Goal: Find specific page/section: Find specific page/section

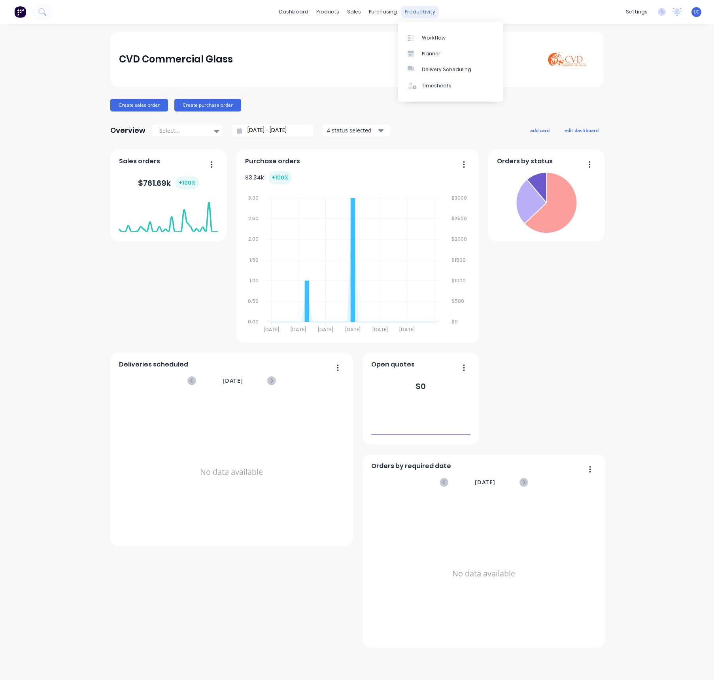
click at [423, 11] on div "productivity" at bounding box center [420, 12] width 38 height 12
click at [431, 56] on div "Planner" at bounding box center [431, 53] width 19 height 7
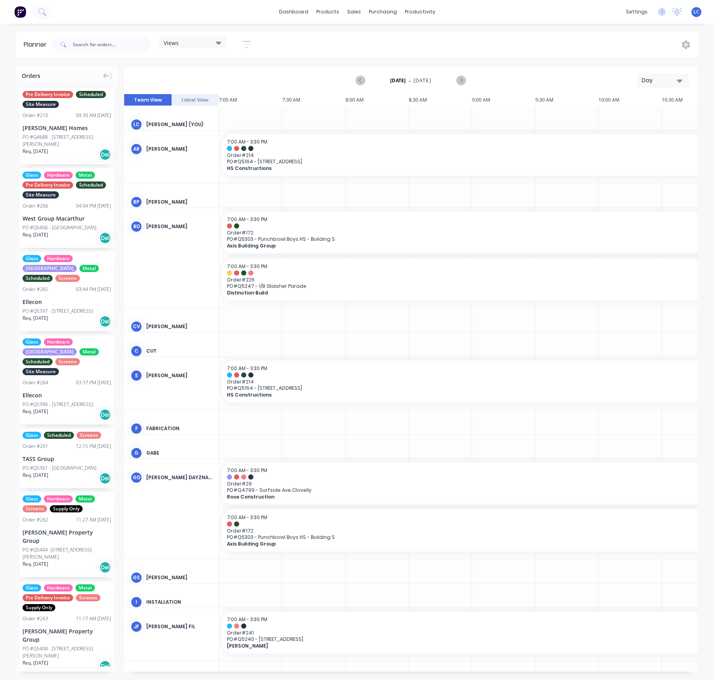
scroll to position [0, 380]
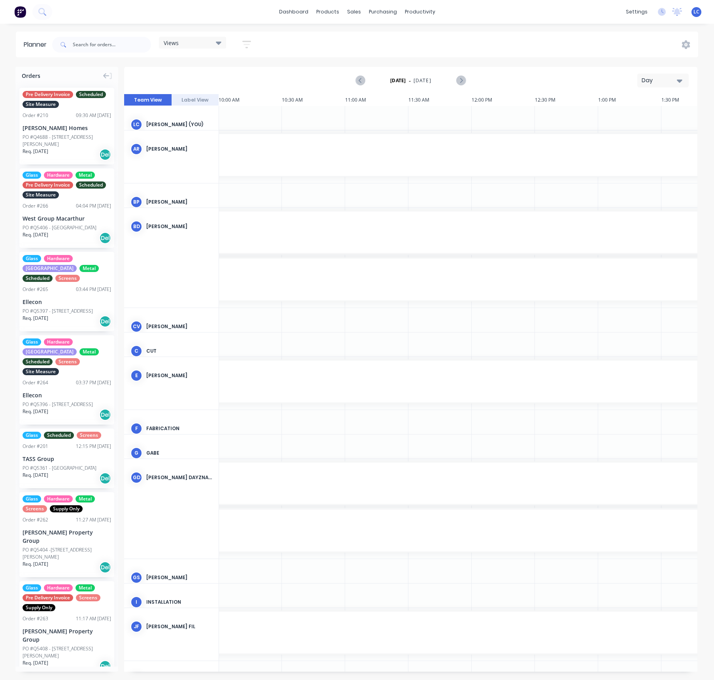
click at [210, 43] on div "Views" at bounding box center [193, 42] width 58 height 7
click at [172, 146] on button "Site" at bounding box center [207, 148] width 84 height 9
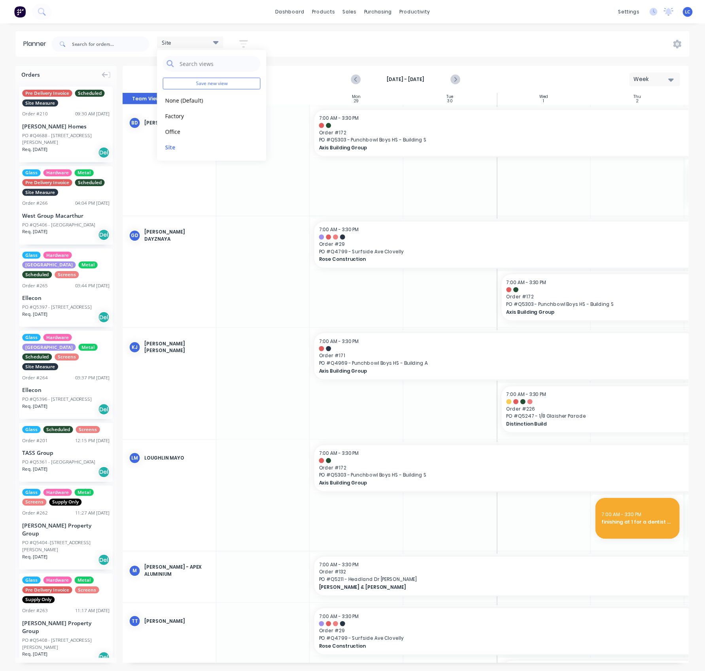
scroll to position [0, 0]
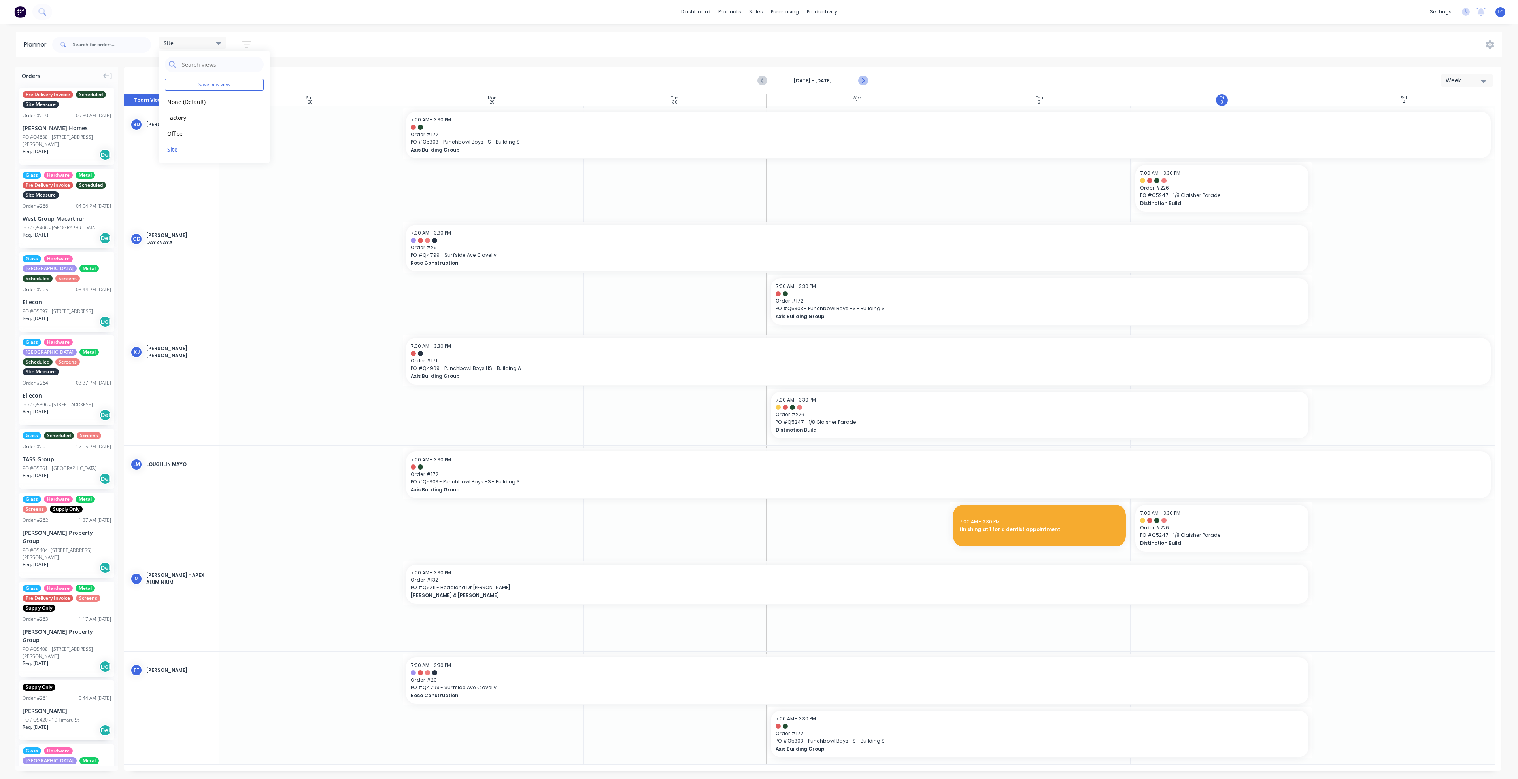
click at [714, 77] on icon "Next page" at bounding box center [862, 80] width 9 height 9
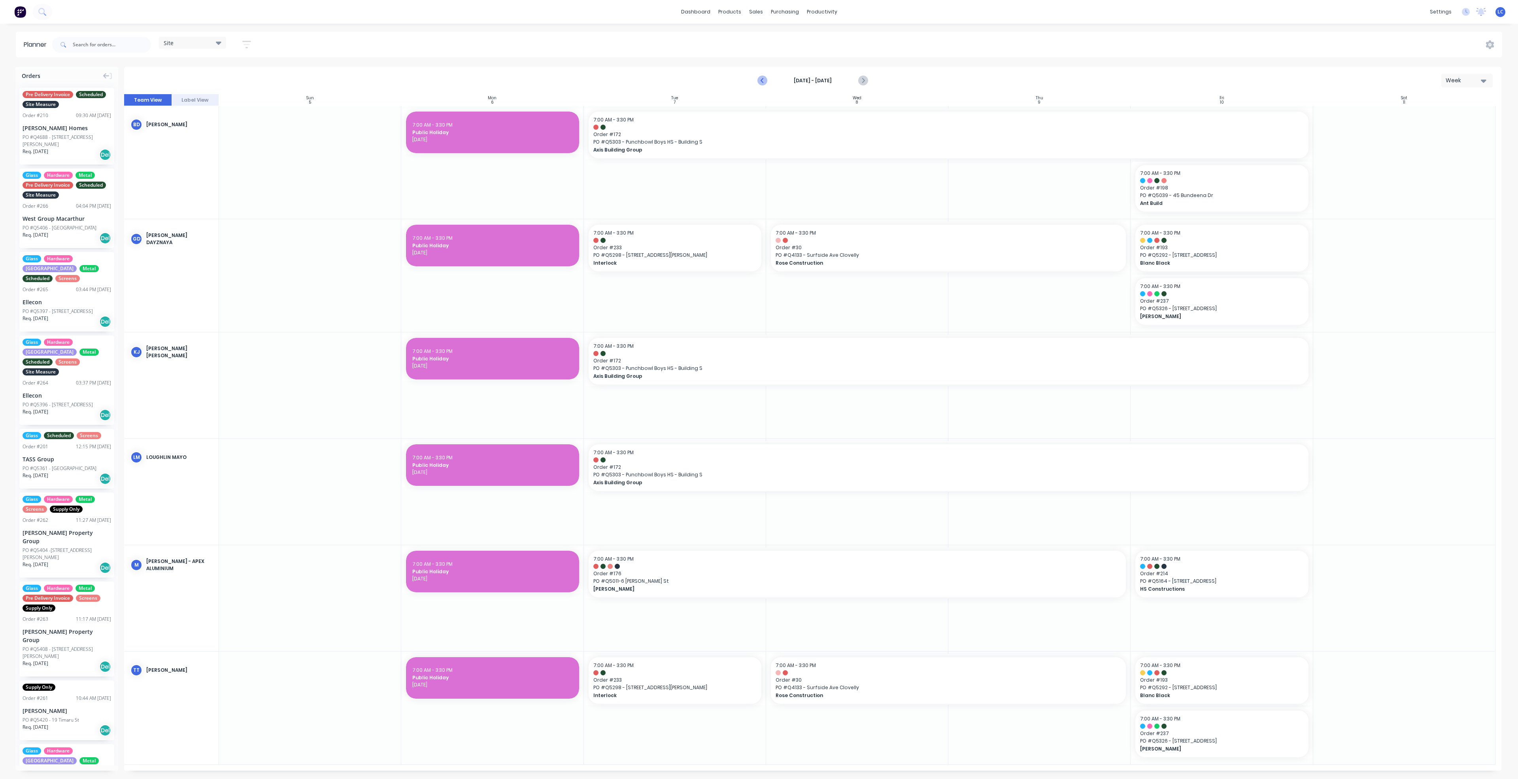
click at [714, 79] on icon "Previous page" at bounding box center [762, 80] width 9 height 9
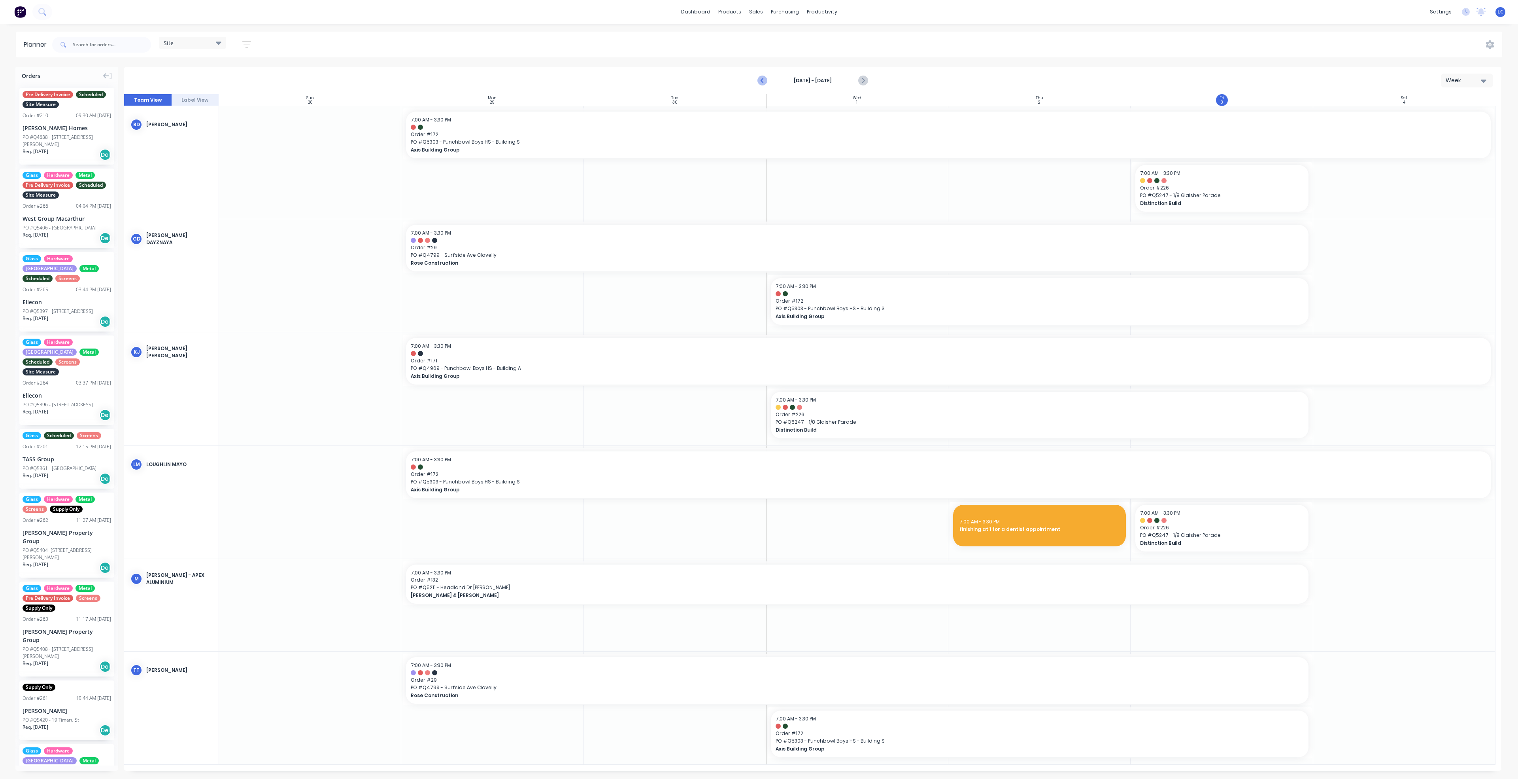
click at [714, 77] on button "Previous page" at bounding box center [763, 81] width 16 height 16
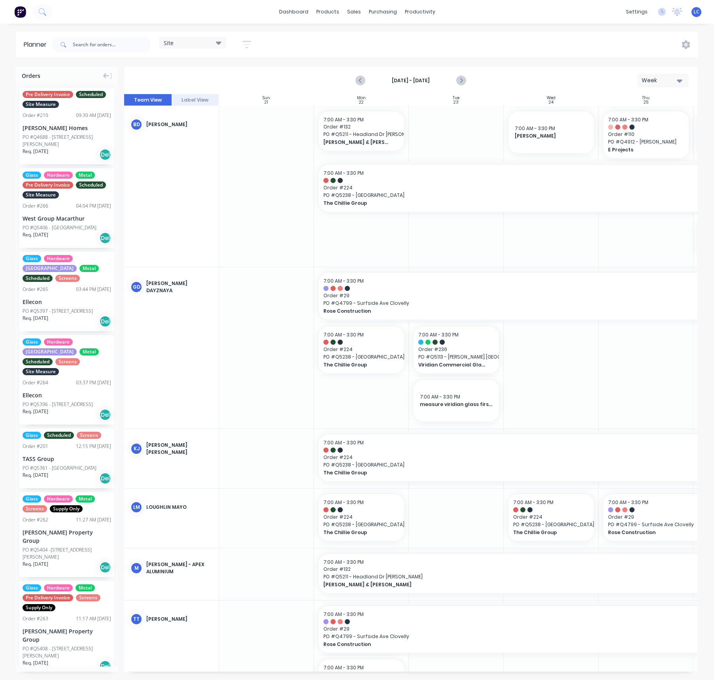
drag, startPoint x: 295, startPoint y: 237, endPoint x: 296, endPoint y: 223, distance: 14.3
click at [294, 234] on div at bounding box center [266, 186] width 95 height 161
click at [119, 45] on input "text" at bounding box center [112, 45] width 78 height 16
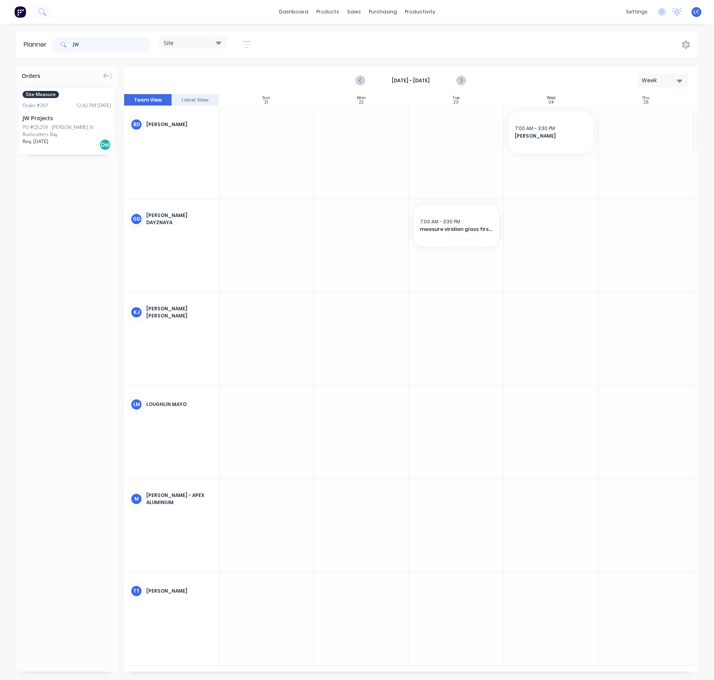
type input "JW"
click at [66, 130] on div "PO #Q5259 - [PERSON_NAME] St Rushcutters Bay" at bounding box center [67, 131] width 89 height 14
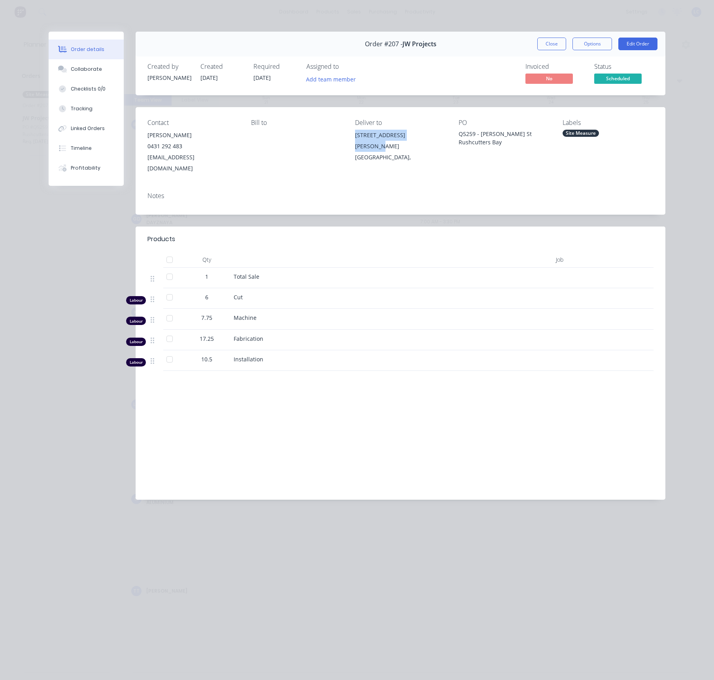
drag, startPoint x: 349, startPoint y: 132, endPoint x: 424, endPoint y: 140, distance: 75.5
click at [424, 140] on div "Contact [PERSON_NAME] [PHONE_NUMBER] [EMAIL_ADDRESS][DOMAIN_NAME] Bill to Deliv…" at bounding box center [401, 146] width 530 height 79
copy div "[STREET_ADDRESS][PERSON_NAME]"
click at [556, 45] on button "Close" at bounding box center [551, 44] width 29 height 13
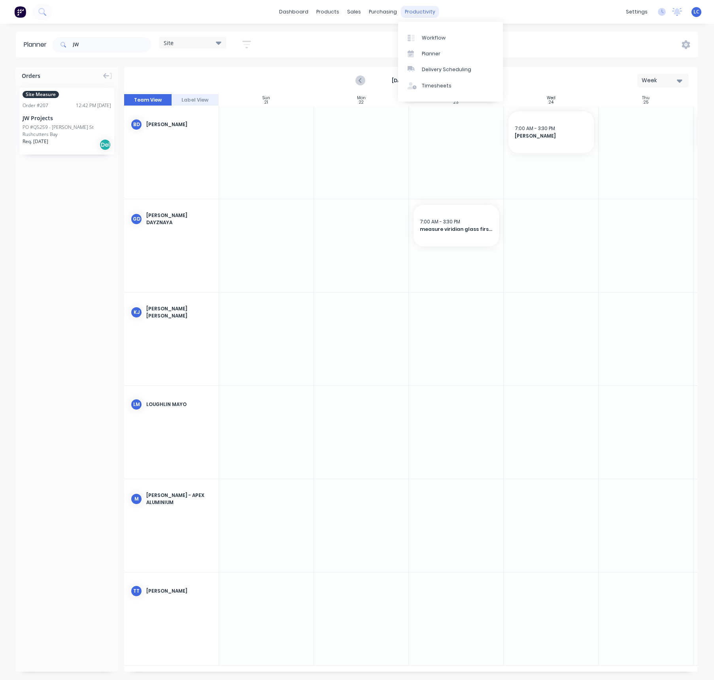
click at [414, 9] on div "productivity" at bounding box center [420, 12] width 38 height 12
click at [422, 38] on div "Workflow" at bounding box center [434, 37] width 24 height 7
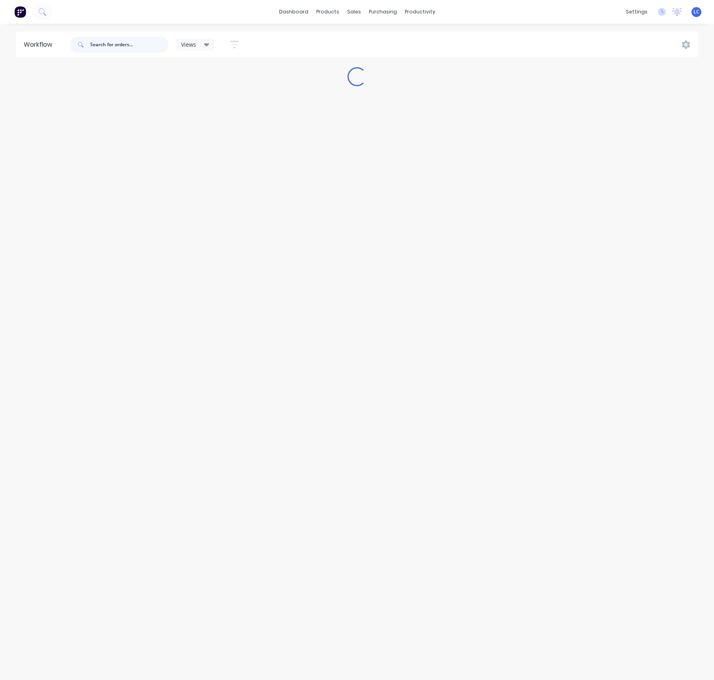
click at [134, 47] on input "text" at bounding box center [129, 45] width 78 height 16
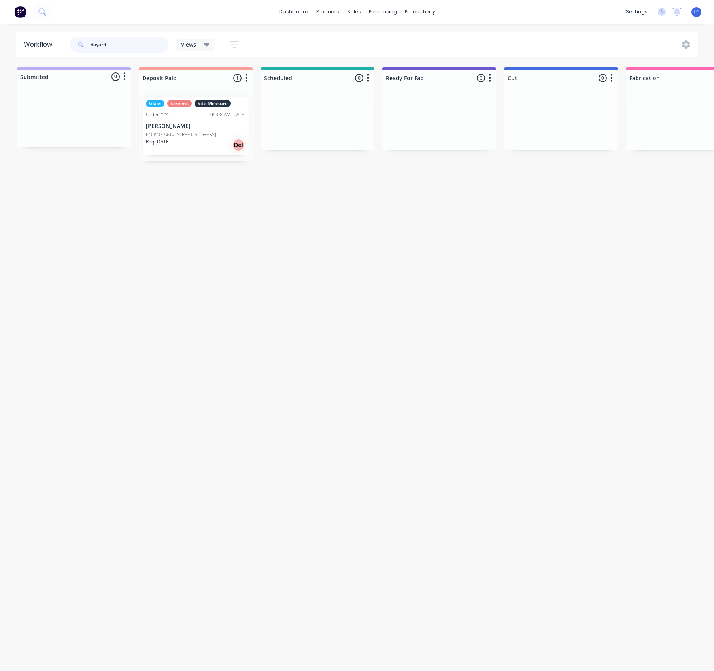
drag, startPoint x: 117, startPoint y: 48, endPoint x: 80, endPoint y: 45, distance: 37.7
click at [80, 45] on div "Bayard" at bounding box center [119, 45] width 99 height 16
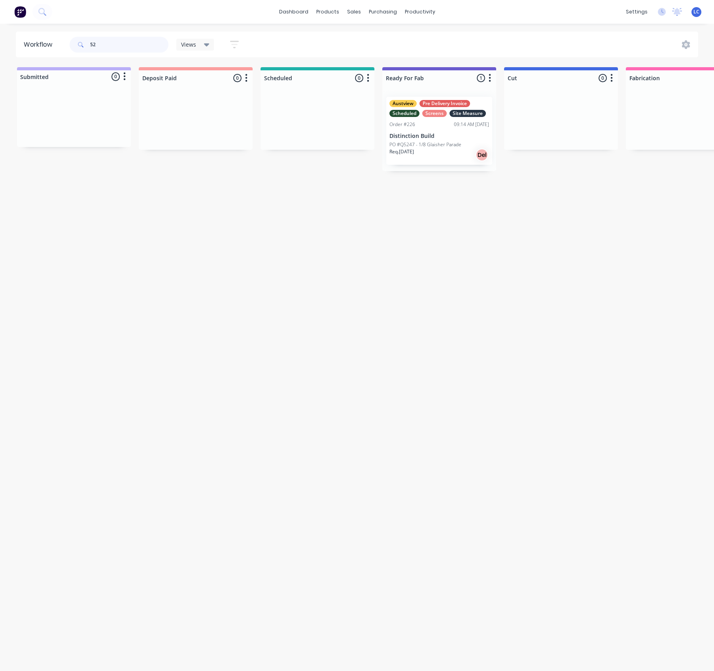
type input "5"
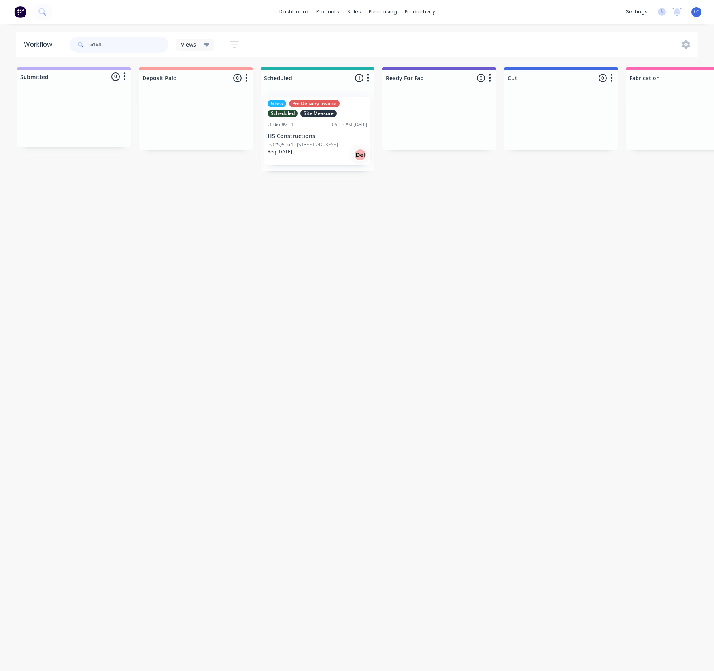
drag, startPoint x: 104, startPoint y: 44, endPoint x: 34, endPoint y: 43, distance: 70.8
click at [34, 43] on header "Workflow 5164 Views Save new view None (Default) edit Production edit Show/Hide…" at bounding box center [357, 45] width 683 height 26
drag, startPoint x: 114, startPoint y: 42, endPoint x: 79, endPoint y: 43, distance: 35.2
click at [81, 43] on div "5019" at bounding box center [119, 45] width 99 height 16
type input "5"
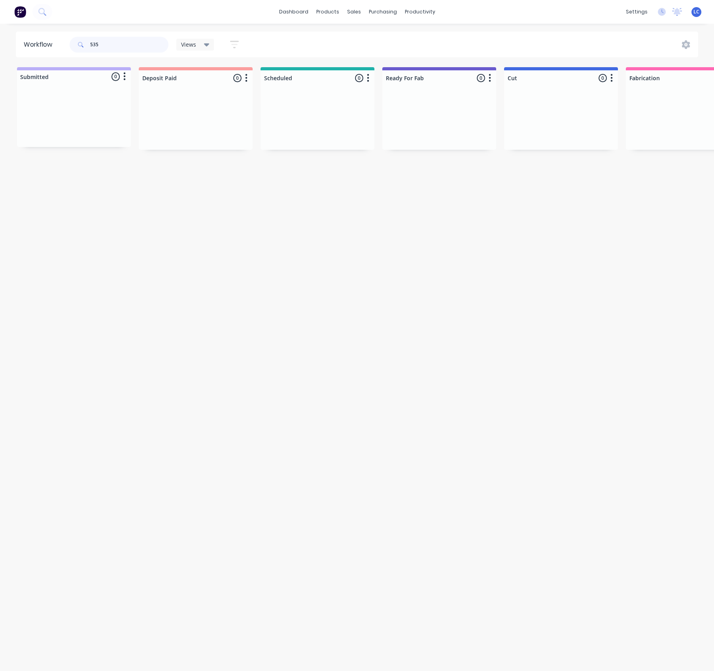
type input "5357"
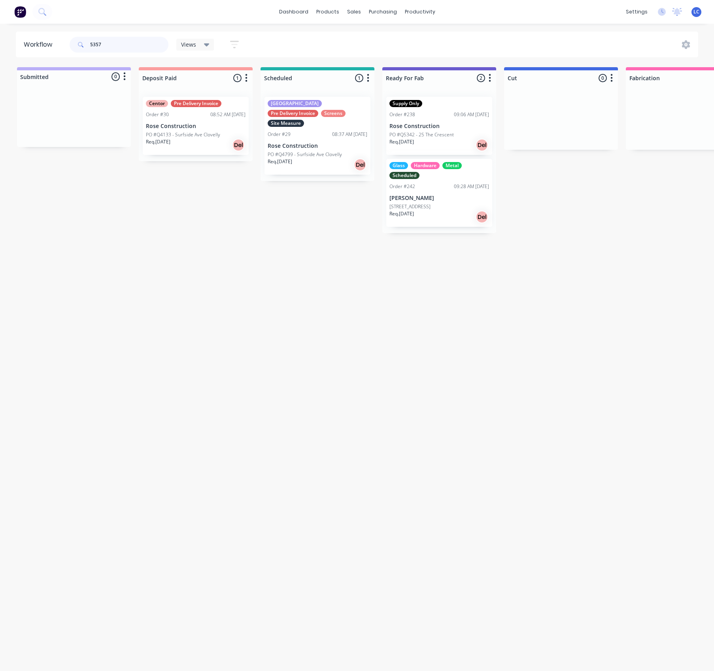
drag, startPoint x: 102, startPoint y: 44, endPoint x: 88, endPoint y: 44, distance: 14.2
click at [88, 44] on div "5357" at bounding box center [119, 45] width 99 height 16
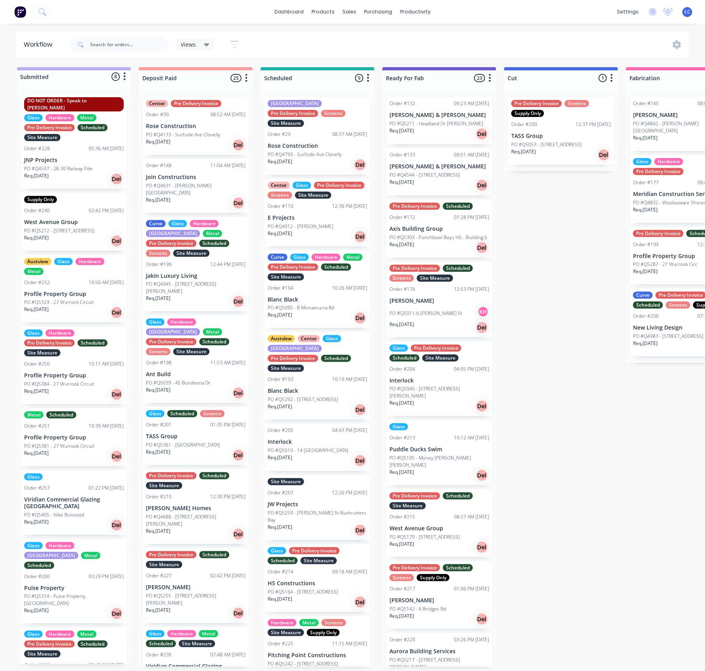
drag, startPoint x: 472, startPoint y: 30, endPoint x: 339, endPoint y: 3, distance: 135.5
click at [459, 25] on div "dashboard products sales purchasing productivity dashboard products Product Cat…" at bounding box center [352, 312] width 705 height 624
click at [120, 40] on input "text" at bounding box center [129, 45] width 78 height 16
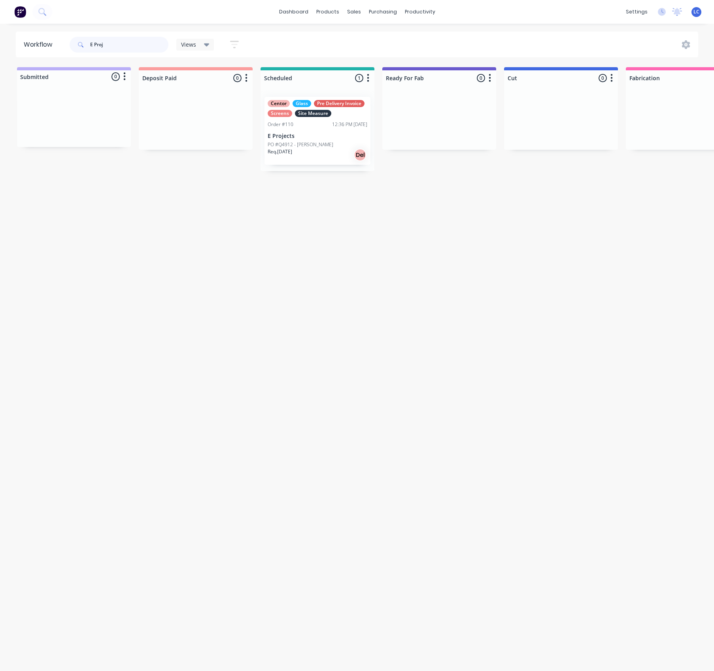
type input "E Proj"
